Goal: Transaction & Acquisition: Purchase product/service

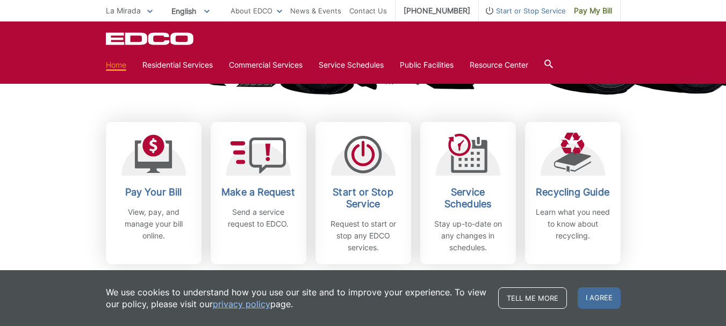
scroll to position [269, 0]
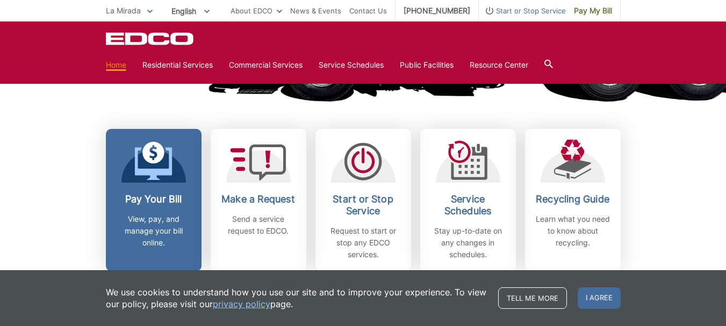
click at [153, 183] on link "Pay Your Bill View, pay, and manage your bill online." at bounding box center [154, 200] width 96 height 142
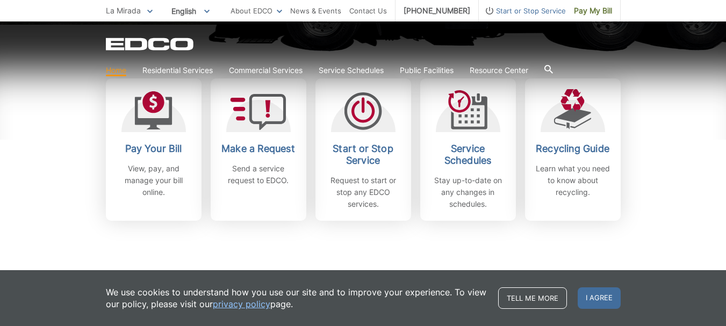
scroll to position [323, 0]
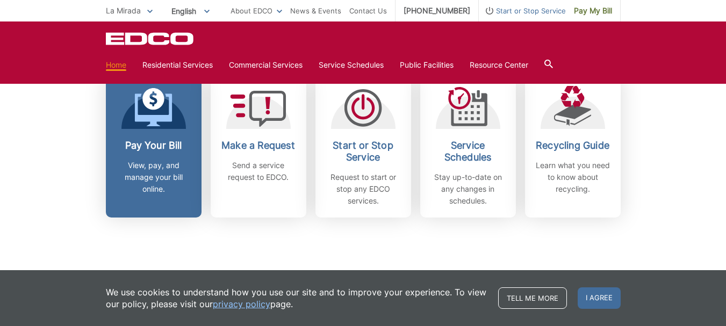
click at [180, 155] on div "Pay Your Bill View, pay, and manage your bill online." at bounding box center [154, 167] width 80 height 55
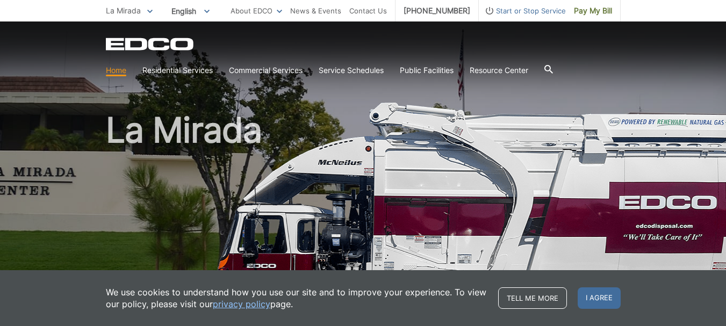
click at [147, 11] on icon at bounding box center [149, 12] width 5 height 4
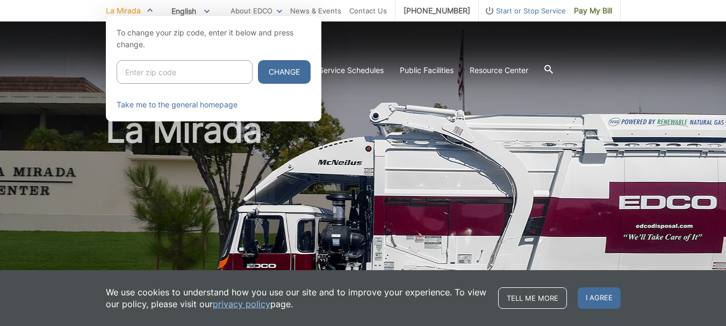
click at [147, 11] on icon at bounding box center [149, 10] width 5 height 4
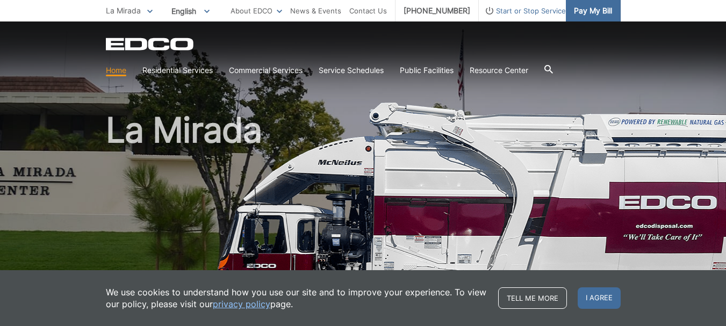
click at [596, 12] on span "Pay My Bill" at bounding box center [593, 11] width 38 height 12
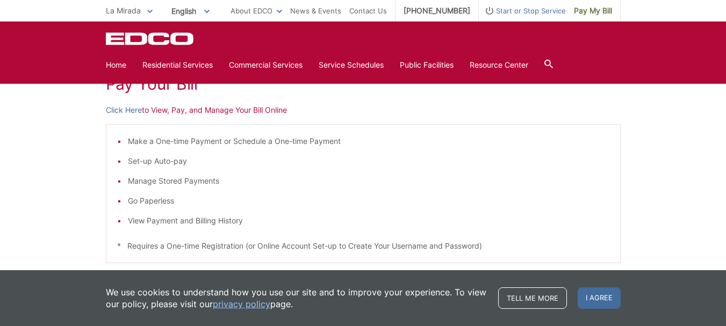
scroll to position [161, 0]
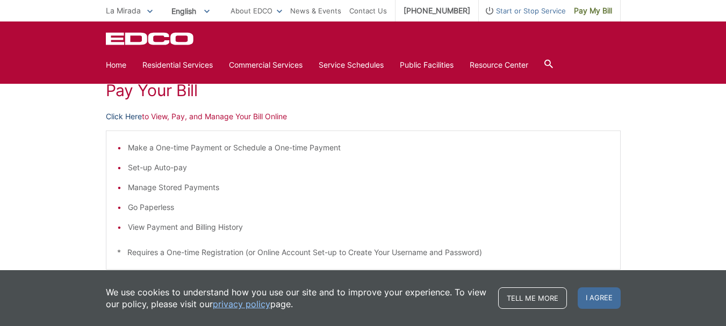
click at [120, 116] on link "Click Here" at bounding box center [124, 117] width 36 height 12
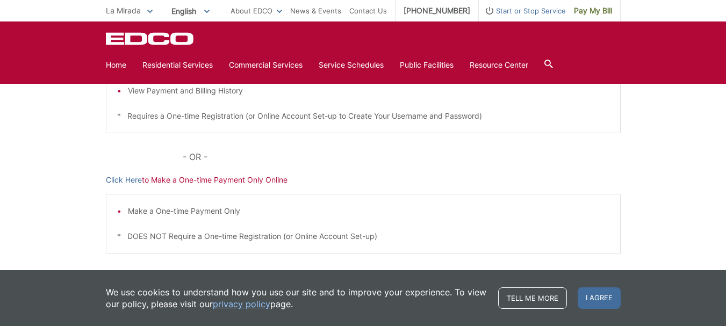
scroll to position [323, 0]
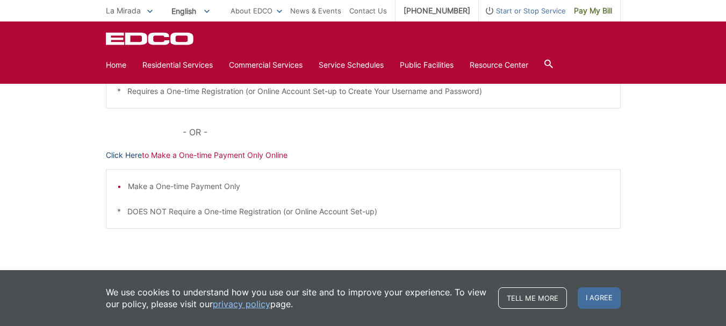
click at [123, 154] on link "Click Here" at bounding box center [124, 155] width 36 height 12
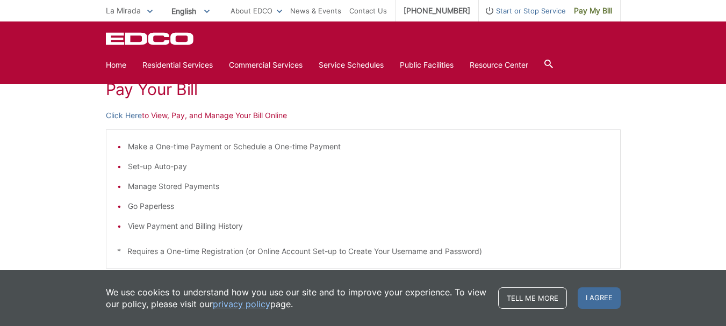
scroll to position [161, 0]
click at [132, 116] on link "Click Here" at bounding box center [124, 117] width 36 height 12
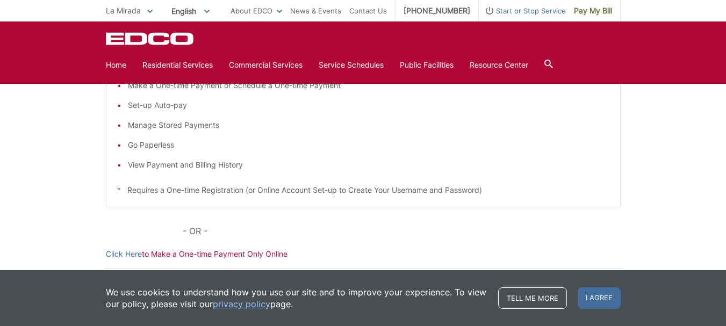
scroll to position [269, 0]
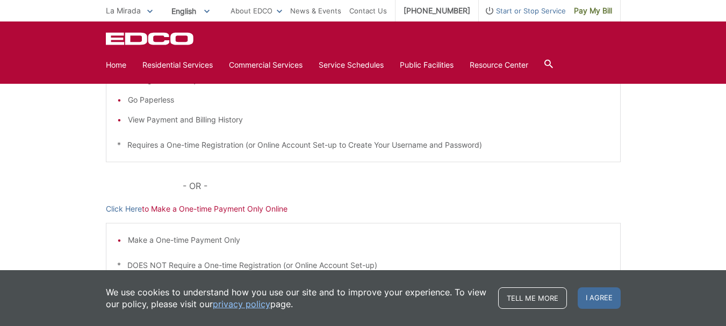
click at [232, 209] on p "Click Here to Make a One-time Payment Only Online" at bounding box center [363, 209] width 515 height 12
click at [130, 209] on link "Click Here" at bounding box center [124, 209] width 36 height 12
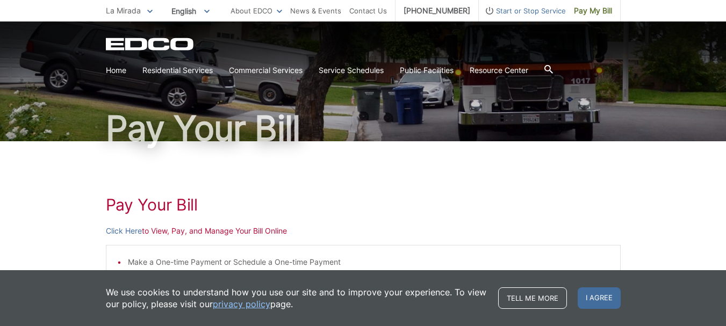
scroll to position [0, 0]
